Goal: Task Accomplishment & Management: Complete application form

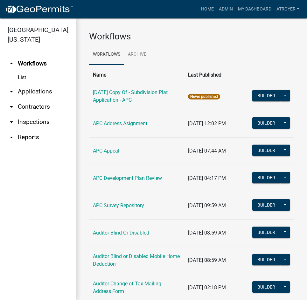
click at [29, 90] on link "arrow_drop_down Applications" at bounding box center [38, 91] width 76 height 15
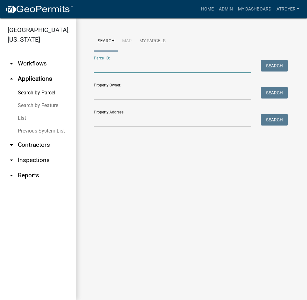
drag, startPoint x: 153, startPoint y: 68, endPoint x: 148, endPoint y: 67, distance: 5.1
click at [153, 68] on input "Parcel ID:" at bounding box center [172, 66] width 157 height 13
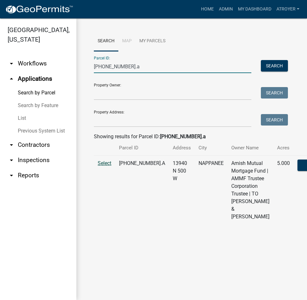
type input "[PHONE_NUMBER].a"
click at [104, 166] on span "Select" at bounding box center [105, 163] width 14 height 6
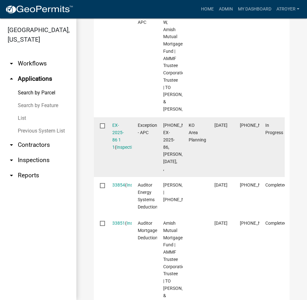
scroll to position [318, 0]
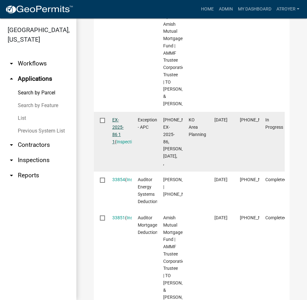
click at [115, 144] on link "EX-2025-86 1 1" at bounding box center [117, 130] width 11 height 27
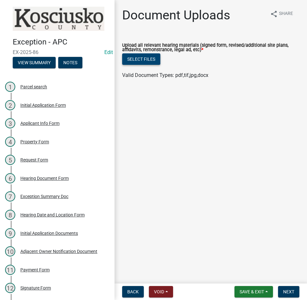
click at [136, 59] on button "Select files" at bounding box center [141, 58] width 38 height 11
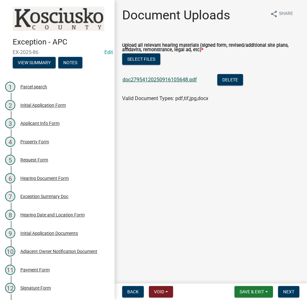
click at [159, 81] on link "doc27954120250916105648.pdf" at bounding box center [159, 80] width 74 height 6
drag, startPoint x: 286, startPoint y: 291, endPoint x: 281, endPoint y: 285, distance: 8.1
click at [287, 290] on span "Next" at bounding box center [288, 291] width 11 height 5
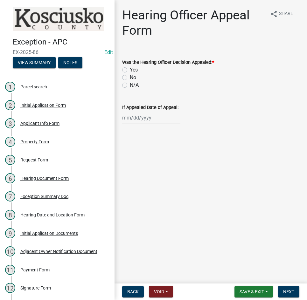
click at [130, 79] on label "No" at bounding box center [133, 78] width 6 height 8
click at [130, 78] on input "No" at bounding box center [132, 76] width 4 height 4
radio input "true"
click at [283, 289] on span "Next" at bounding box center [288, 291] width 11 height 5
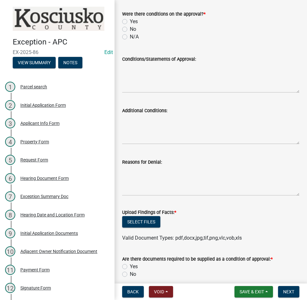
scroll to position [159, 0]
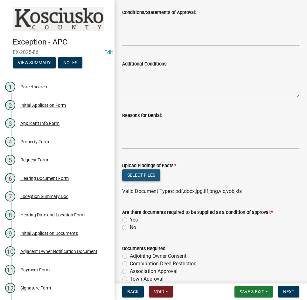
click at [146, 175] on button "Select files" at bounding box center [141, 175] width 38 height 11
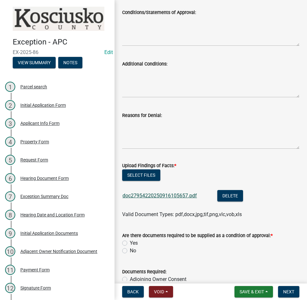
click at [155, 194] on link "doc27954220250916105657.pdf" at bounding box center [159, 196] width 74 height 6
click at [143, 174] on button "Select files" at bounding box center [141, 175] width 38 height 11
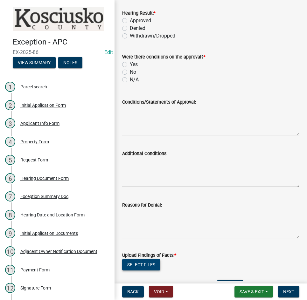
scroll to position [0, 0]
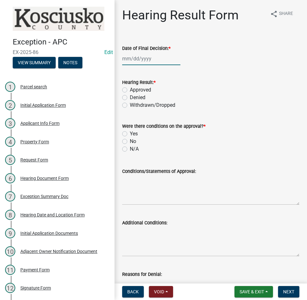
click at [133, 59] on div at bounding box center [151, 58] width 58 height 13
select select "9"
select select "2025"
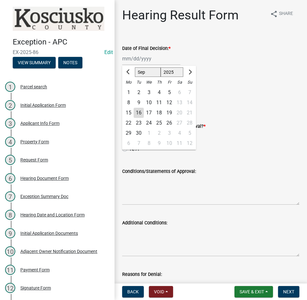
click at [127, 101] on div "8" at bounding box center [128, 103] width 10 height 10
type input "[DATE]"
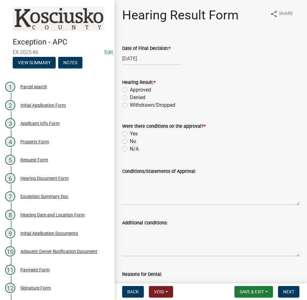
click at [130, 90] on label "Approved" at bounding box center [140, 90] width 21 height 8
click at [130, 90] on input "Approved" at bounding box center [132, 88] width 4 height 4
radio input "true"
click at [130, 148] on label "N/A" at bounding box center [134, 149] width 9 height 8
click at [130, 148] on input "N/A" at bounding box center [132, 147] width 4 height 4
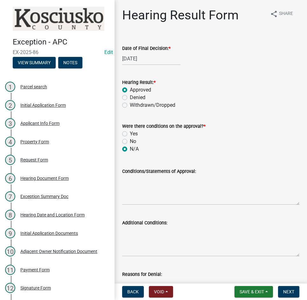
radio input "true"
click at [156, 185] on textarea "Conditions/Statements of Approval:" at bounding box center [210, 190] width 177 height 30
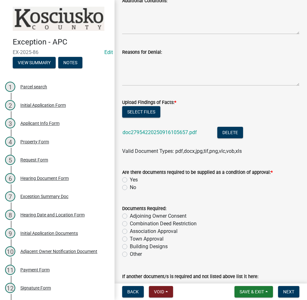
scroll to position [254, 0]
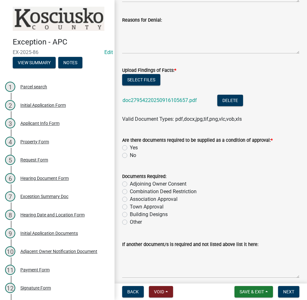
type textarea "The Exception was approved to allow the addition, as shown on the file site pla…"
click at [130, 156] on label "No" at bounding box center [133, 156] width 6 height 8
click at [130, 156] on input "No" at bounding box center [132, 154] width 4 height 4
radio input "true"
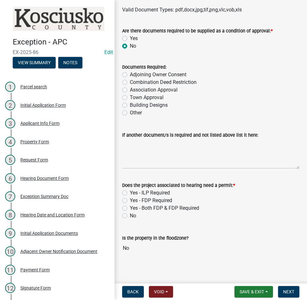
scroll to position [367, 0]
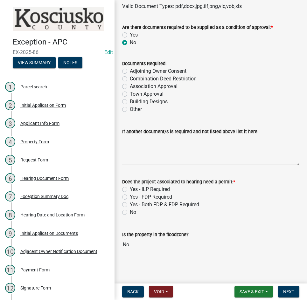
click at [130, 190] on label "Yes - ILP Required" at bounding box center [150, 190] width 40 height 8
click at [130, 190] on input "Yes - ILP Required" at bounding box center [132, 188] width 4 height 4
radio input "true"
click at [291, 291] on span "Next" at bounding box center [288, 291] width 11 height 5
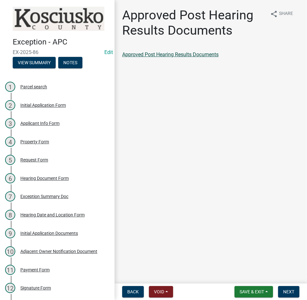
click at [180, 55] on link "Approved Post Hearing Results Documents" at bounding box center [170, 55] width 96 height 6
click at [192, 52] on link "Approved Post Hearing Results Documents" at bounding box center [170, 55] width 96 height 6
click at [285, 292] on span "Next" at bounding box center [288, 291] width 11 height 5
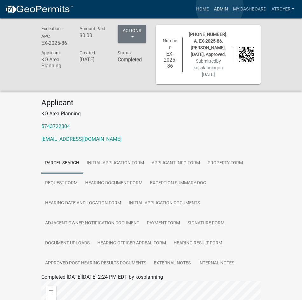
click at [220, 7] on link "Admin" at bounding box center [221, 9] width 19 height 12
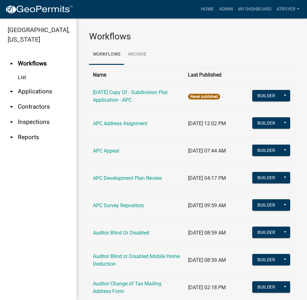
click at [31, 91] on link "arrow_drop_down Applications" at bounding box center [38, 91] width 76 height 15
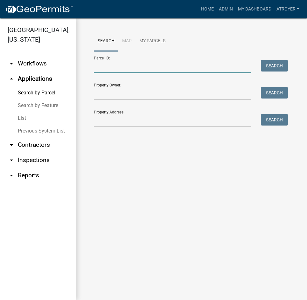
click at [135, 66] on input "Parcel ID:" at bounding box center [172, 66] width 157 height 13
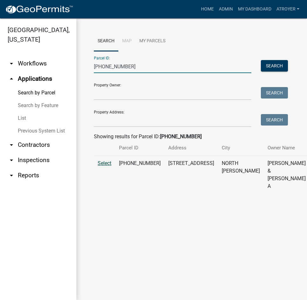
type input "[PHONE_NUMBER]"
click at [99, 166] on span "Select" at bounding box center [105, 163] width 14 height 6
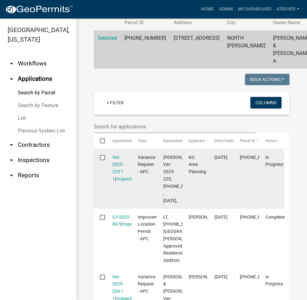
scroll to position [127, 0]
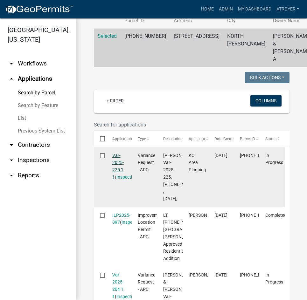
click at [115, 159] on link "Var-2025-225 1 1" at bounding box center [117, 166] width 11 height 27
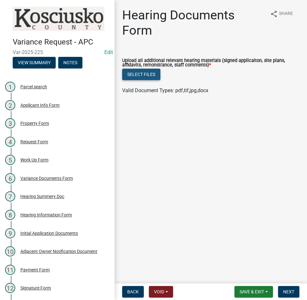
click at [150, 75] on button "Select files" at bounding box center [141, 74] width 38 height 11
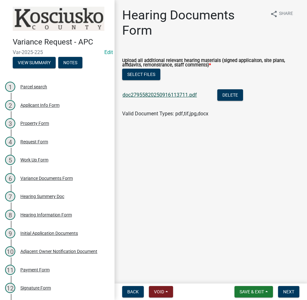
click at [157, 94] on link "doc27955820250916113711.pdf" at bounding box center [159, 95] width 74 height 6
click at [290, 289] on span "Next" at bounding box center [288, 291] width 11 height 5
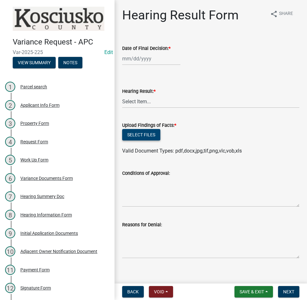
click at [144, 136] on button "Select files" at bounding box center [141, 134] width 38 height 11
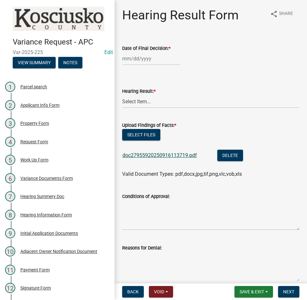
click at [167, 154] on link "doc27955920250916113719.pdf" at bounding box center [159, 155] width 74 height 6
click at [144, 134] on button "Select files" at bounding box center [141, 134] width 38 height 11
click at [159, 52] on div at bounding box center [151, 58] width 58 height 13
select select "9"
select select "2025"
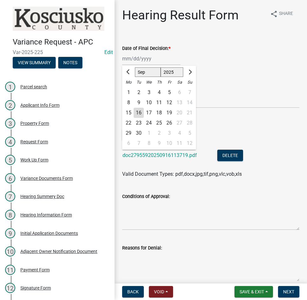
click at [127, 103] on div "8" at bounding box center [128, 103] width 10 height 10
type input "[DATE]"
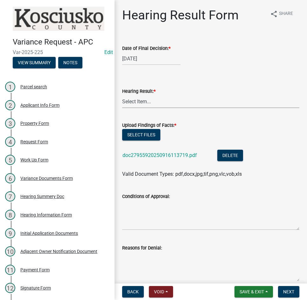
click at [144, 104] on select "Select Item... Approved Denied Withdrawn/Dropped" at bounding box center [210, 101] width 177 height 13
click at [122, 95] on select "Select Item... Approved Denied Withdrawn/Dropped" at bounding box center [210, 101] width 177 height 13
select select "808690c7-bf4f-4afa-b87c-7c10797e051c"
click at [152, 205] on textarea "Conditions of Approval:" at bounding box center [210, 215] width 177 height 30
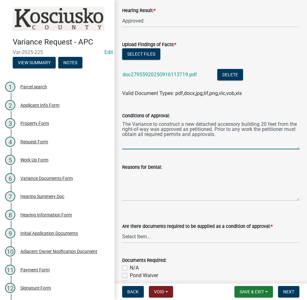
scroll to position [95, 0]
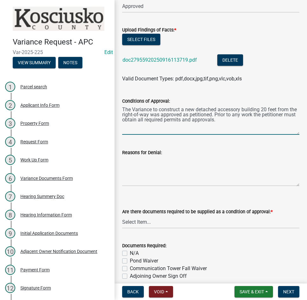
type textarea "The Variance to construct a new detached accessory building 20 feet from the ri…"
click at [169, 222] on select "Select Item... Yes No N/A" at bounding box center [210, 222] width 177 height 13
click at [122, 216] on select "Select Item... Yes No N/A" at bounding box center [210, 222] width 177 height 13
select select "3ebdabd2-24d2-4634-81b5-20525b4a7a54"
click at [130, 253] on label "N/A" at bounding box center [134, 254] width 9 height 8
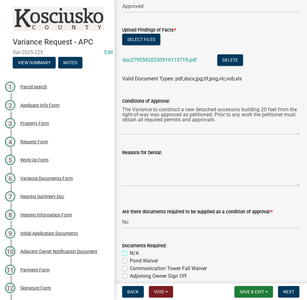
click at [130, 253] on input "N/A" at bounding box center [132, 252] width 4 height 4
checkbox input "true"
checkbox input "false"
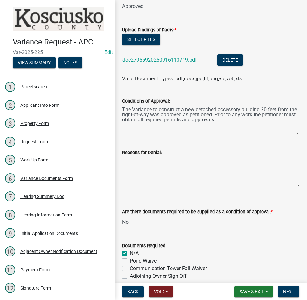
checkbox input "false"
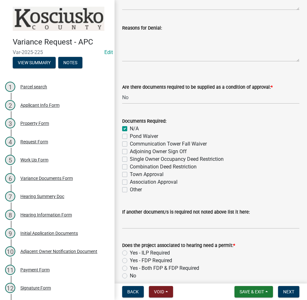
scroll to position [223, 0]
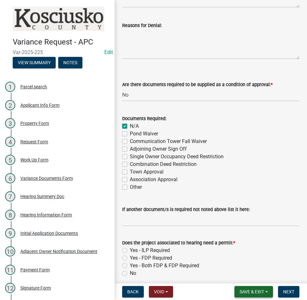
click at [248, 291] on span "Save & Exit" at bounding box center [252, 291] width 24 height 5
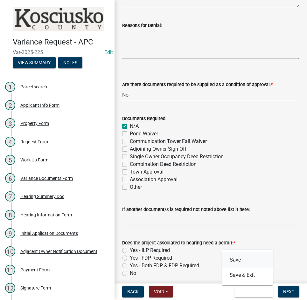
click at [241, 260] on button "Save" at bounding box center [247, 260] width 51 height 15
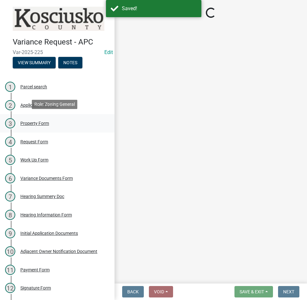
select select "808690c7-bf4f-4afa-b87c-7c10797e051c"
select select "3ebdabd2-24d2-4634-81b5-20525b4a7a54"
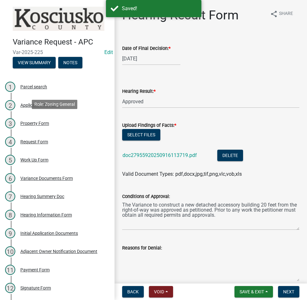
click at [39, 123] on div "Property Form" at bounding box center [34, 123] width 29 height 4
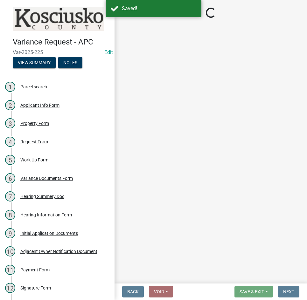
select select "1146270b-2111-4e23-bf7f-74ce85cf7041"
select select "a970d481-4b24-4397-adea-9fa616519827"
select select "b983368b-bd6c-49f0-a245-937c986c7d91"
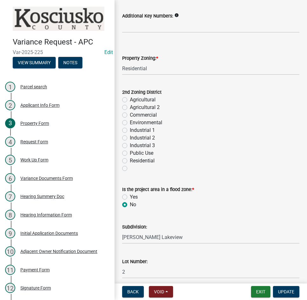
scroll to position [72, 0]
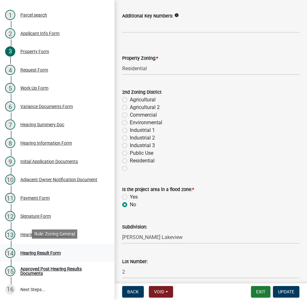
click at [51, 251] on div "Hearing Result Form" at bounding box center [40, 253] width 40 height 4
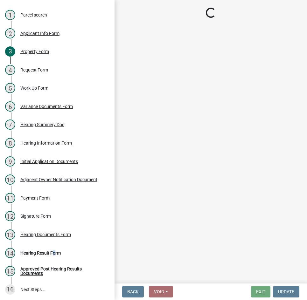
select select "808690c7-bf4f-4afa-b87c-7c10797e051c"
select select "3ebdabd2-24d2-4634-81b5-20525b4a7a54"
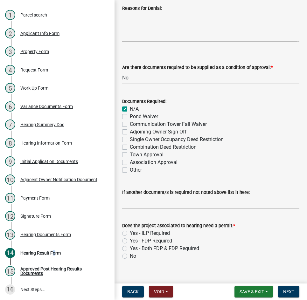
scroll to position [249, 0]
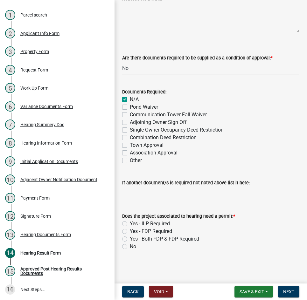
click at [130, 224] on label "Yes - ILP Required" at bounding box center [150, 224] width 40 height 8
click at [130, 224] on input "Yes - ILP Required" at bounding box center [132, 222] width 4 height 4
radio input "true"
click at [288, 291] on span "Next" at bounding box center [288, 291] width 11 height 5
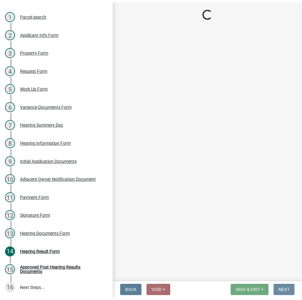
scroll to position [0, 0]
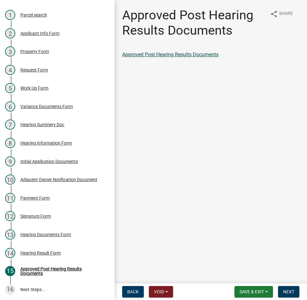
click at [199, 53] on link "Approved Post Hearing Results Documents" at bounding box center [170, 55] width 96 height 6
click at [289, 291] on span "Next" at bounding box center [288, 291] width 11 height 5
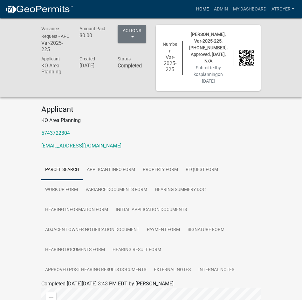
click at [205, 8] on link "Home" at bounding box center [203, 9] width 18 height 12
